Goal: Check status: Check status

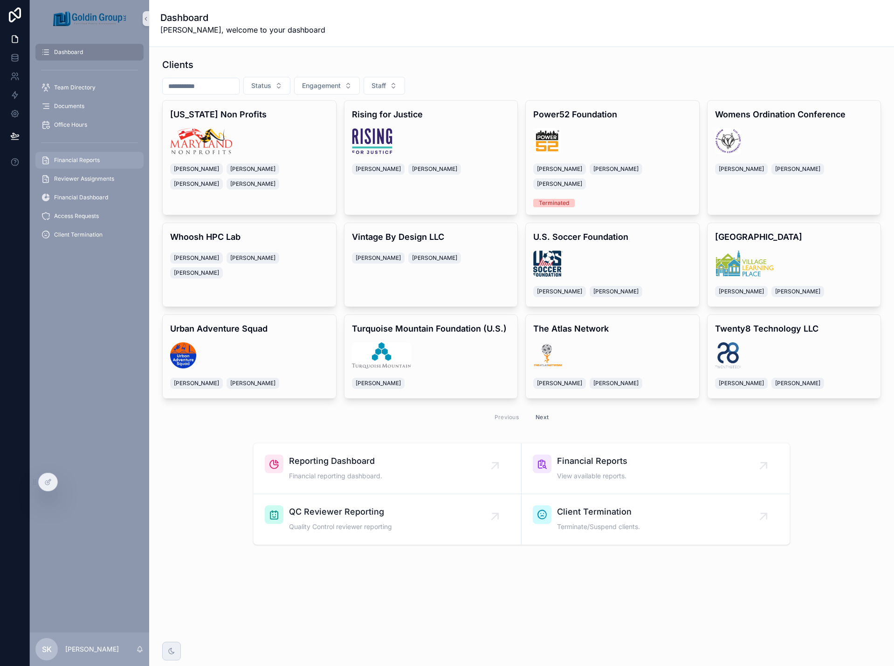
click at [81, 164] on span "Financial Reports" at bounding box center [77, 160] width 46 height 7
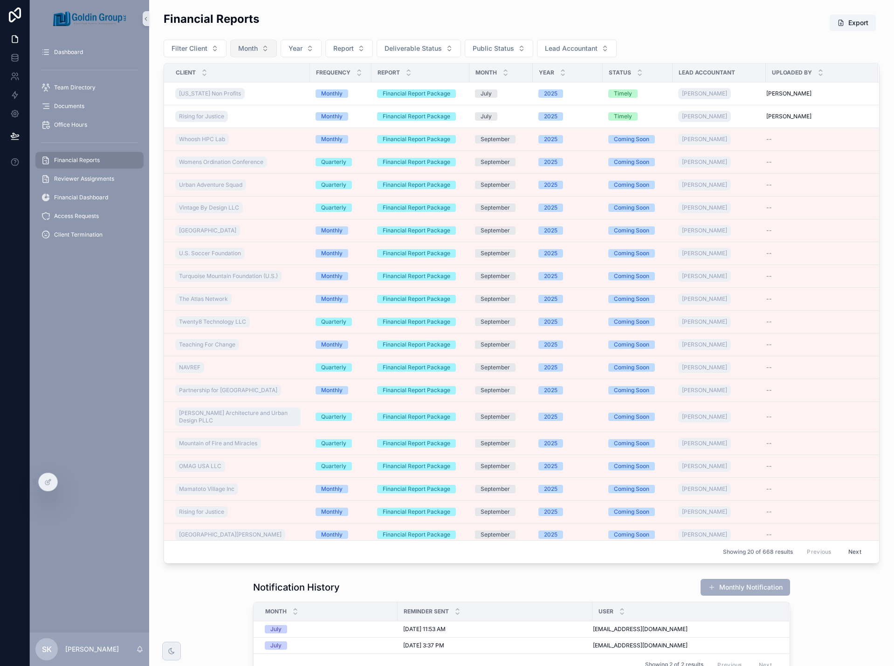
click at [258, 52] on button "Month" at bounding box center [253, 49] width 47 height 18
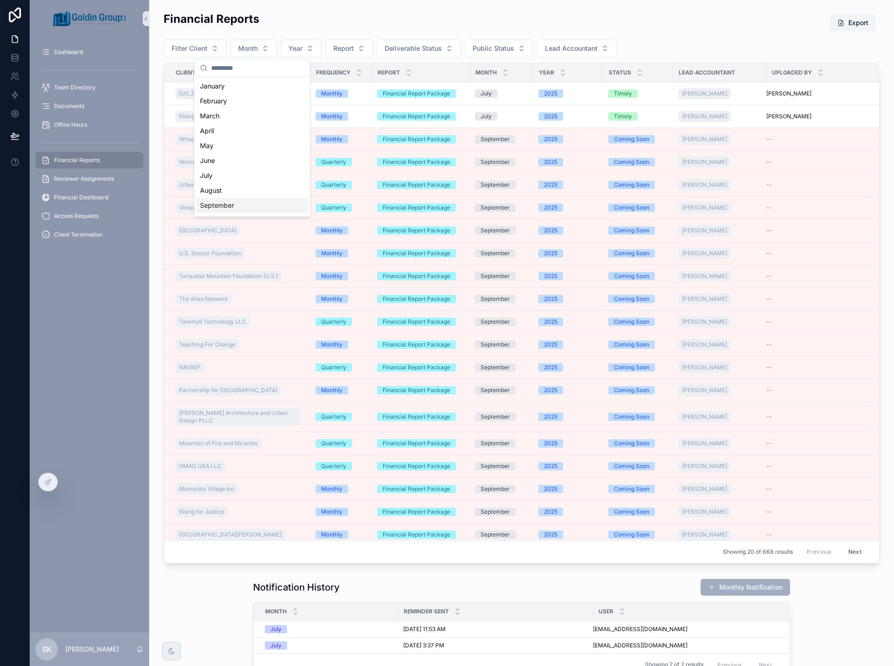
click at [240, 204] on div "September" at bounding box center [252, 205] width 112 height 15
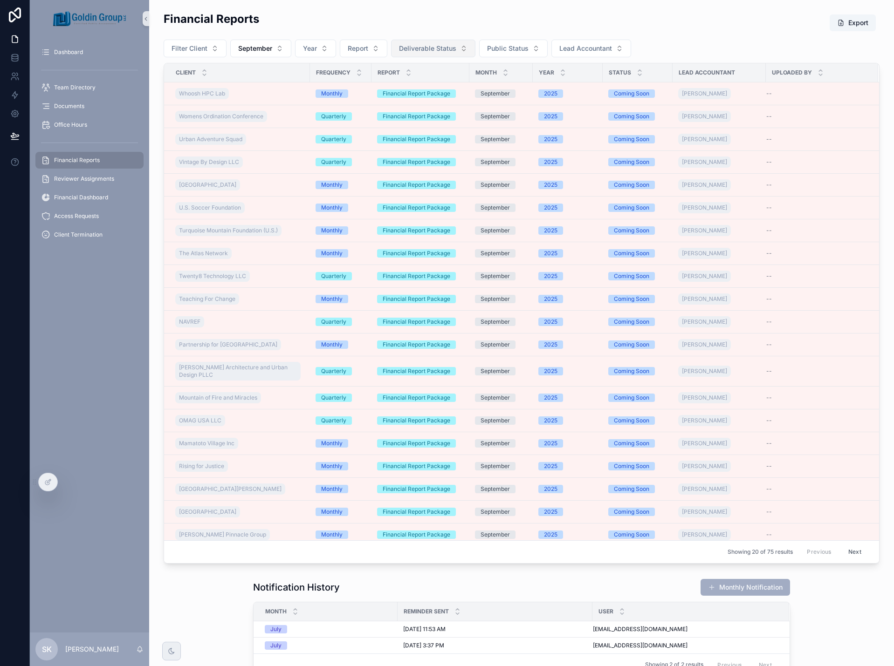
click at [424, 54] on button "Deliverable Status" at bounding box center [433, 49] width 84 height 18
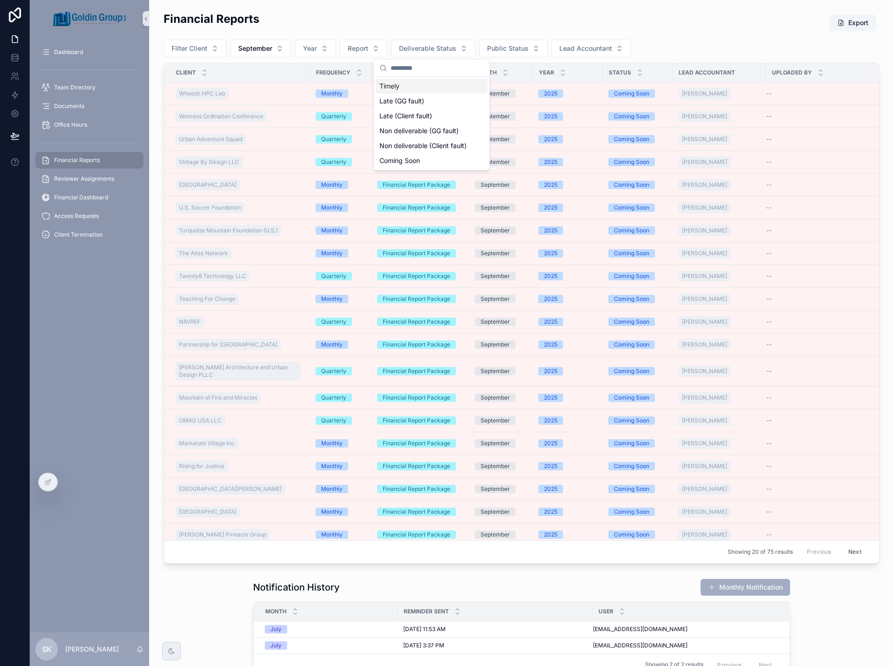
click at [420, 91] on div "Timely" at bounding box center [432, 86] width 112 height 15
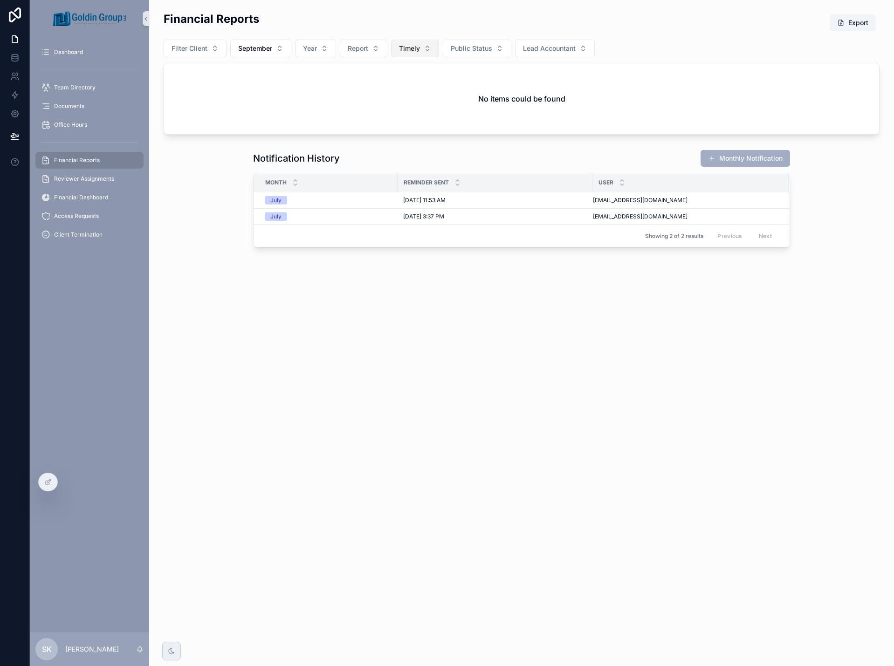
click at [415, 48] on span "Timely" at bounding box center [409, 48] width 21 height 9
click at [413, 103] on div "Timely" at bounding box center [415, 101] width 112 height 15
